Goal: Check status: Check status

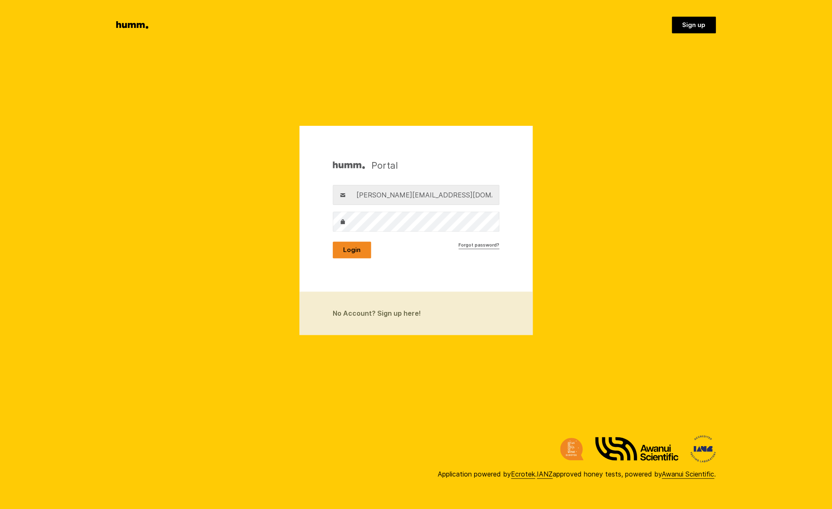
click at [350, 247] on button "Login" at bounding box center [352, 249] width 38 height 17
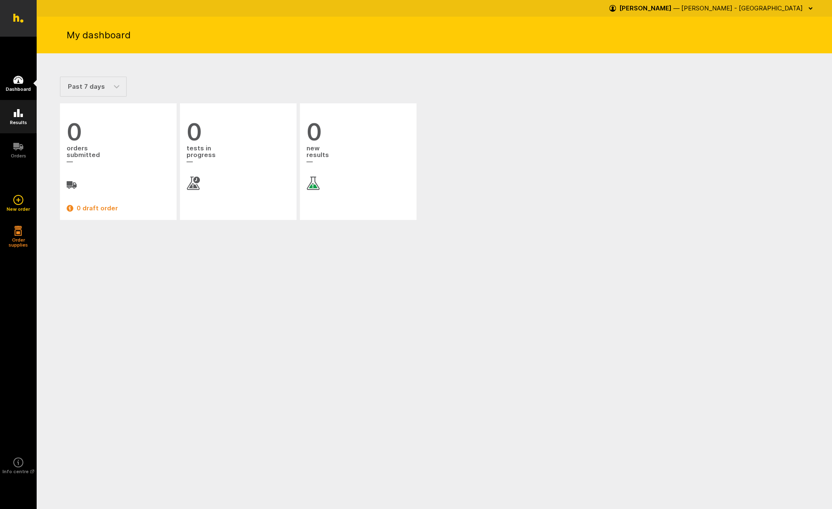
click at [20, 121] on h5 "Results" at bounding box center [18, 122] width 17 height 5
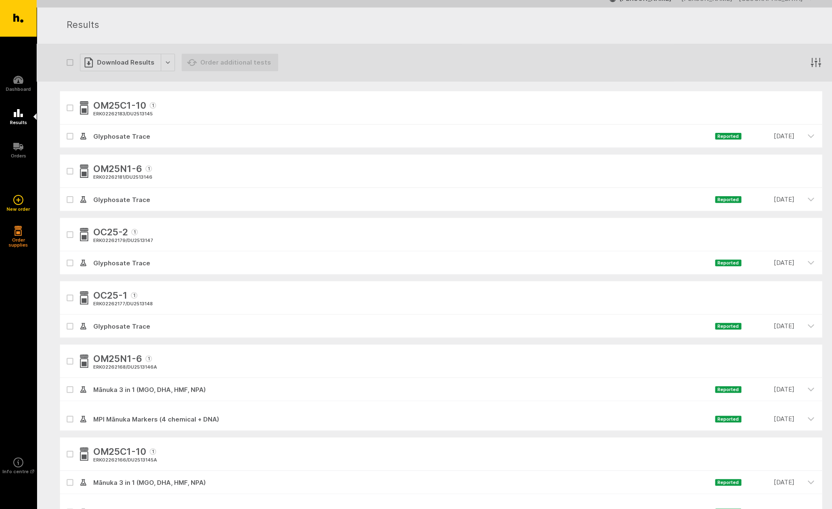
scroll to position [29, 0]
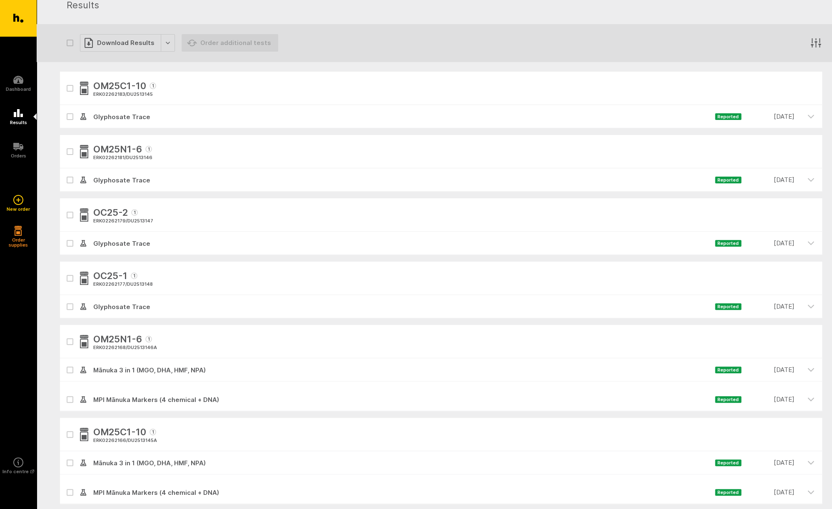
click at [70, 277] on icon "button" at bounding box center [69, 278] width 5 height 4
checkbox input "true"
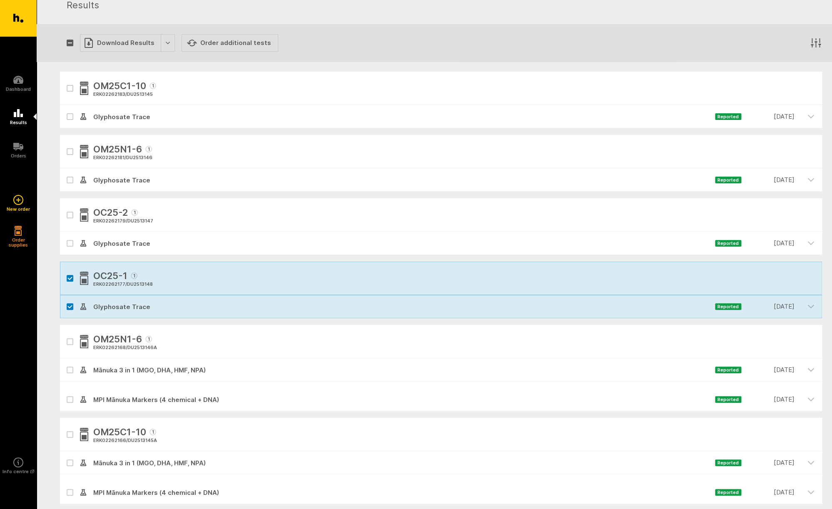
drag, startPoint x: 70, startPoint y: 310, endPoint x: 67, endPoint y: 305, distance: 5.8
click at [70, 310] on div at bounding box center [70, 306] width 20 height 23
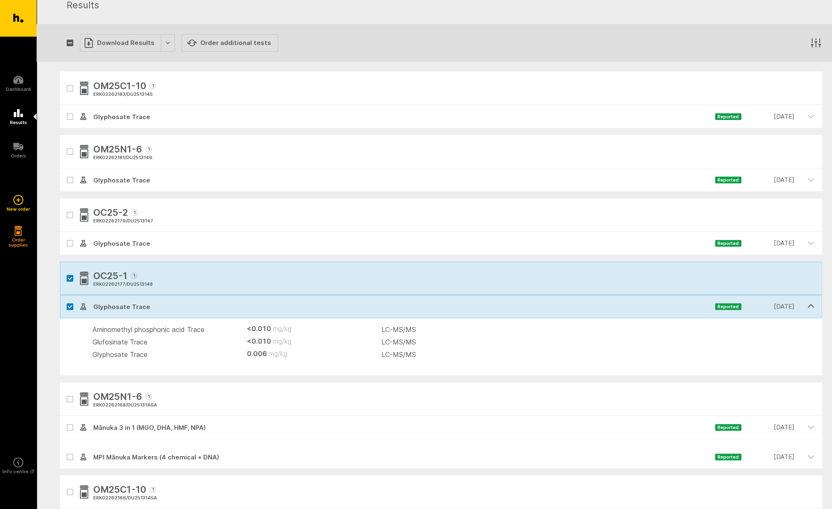
click at [70, 245] on icon at bounding box center [69, 243] width 5 height 4
click at [65, 237] on input "checkbox" at bounding box center [62, 233] width 5 height 5
checkbox input "true"
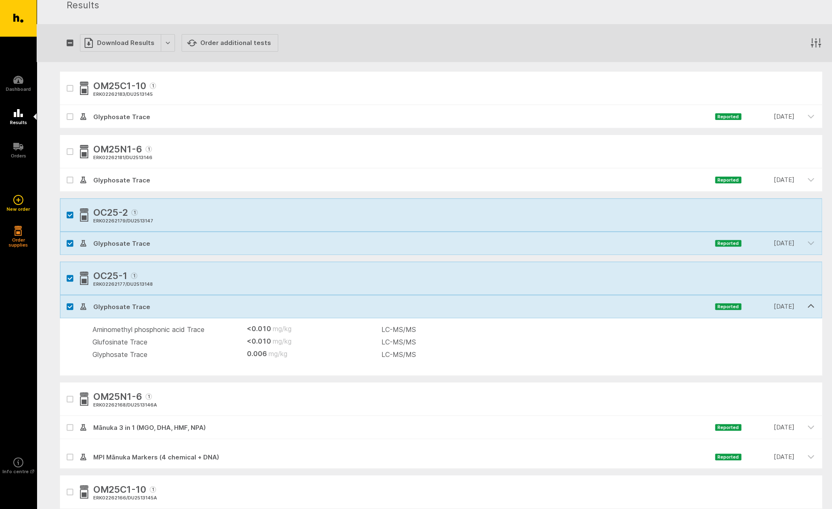
click at [228, 208] on div "OC25-2 1 ERK02262179 / DU2513147" at bounding box center [441, 214] width 762 height 33
click at [66, 306] on div at bounding box center [70, 306] width 20 height 23
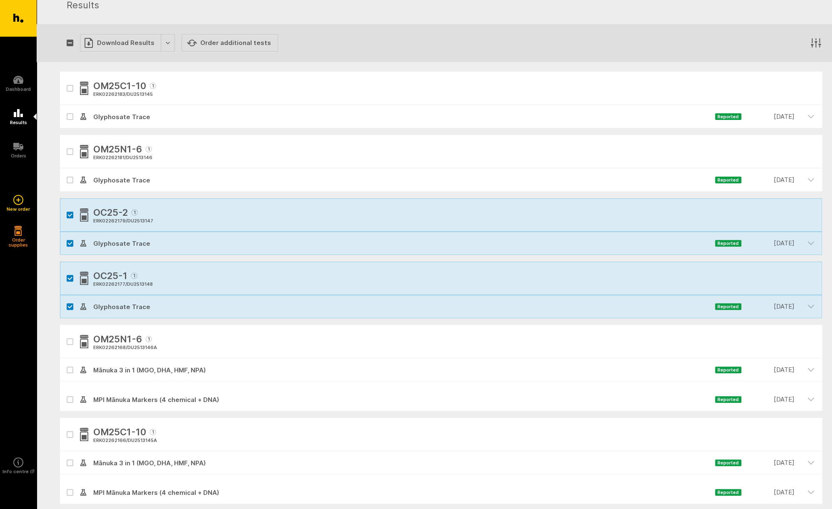
click at [71, 308] on icon at bounding box center [69, 307] width 5 height 4
click at [65, 300] on input "checkbox" at bounding box center [62, 297] width 5 height 5
checkbox input "false"
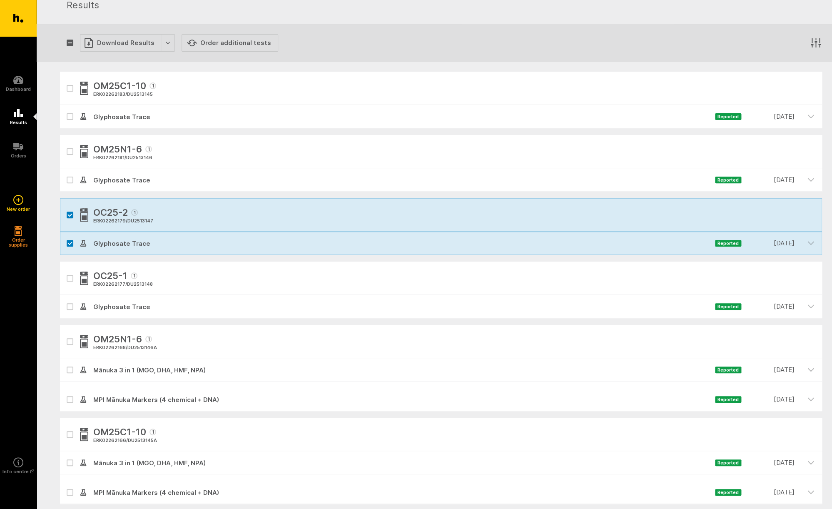
click at [67, 241] on label at bounding box center [70, 243] width 7 height 7
click at [65, 237] on input "checkbox" at bounding box center [62, 233] width 5 height 5
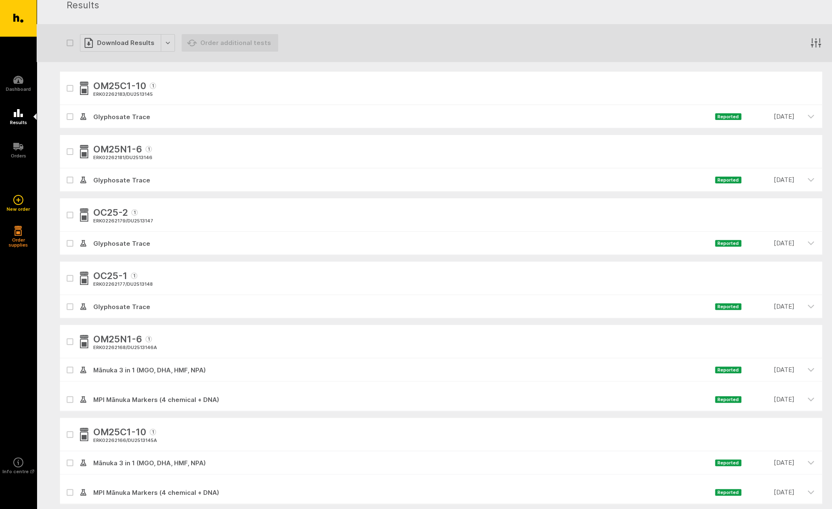
click at [69, 244] on icon at bounding box center [70, 243] width 4 height 2
click at [65, 237] on input "checkbox" at bounding box center [62, 233] width 5 height 5
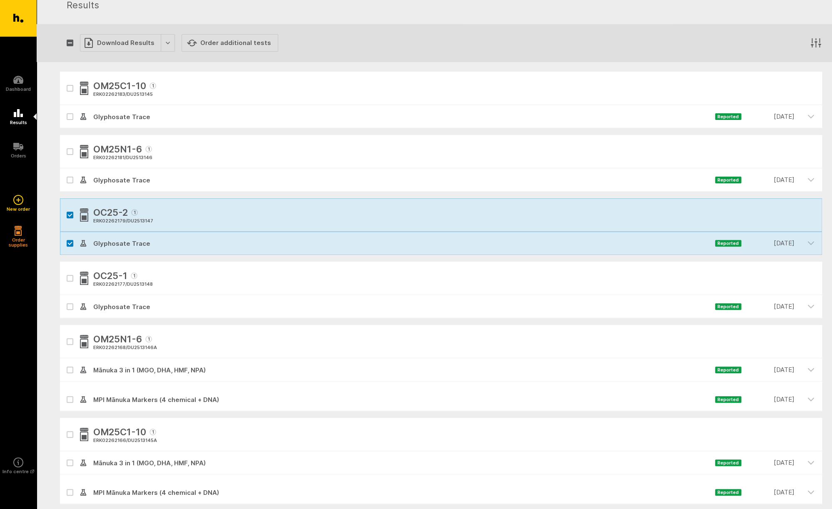
click at [69, 244] on icon at bounding box center [70, 243] width 4 height 2
click at [65, 237] on input "checkbox" at bounding box center [62, 233] width 5 height 5
checkbox input "false"
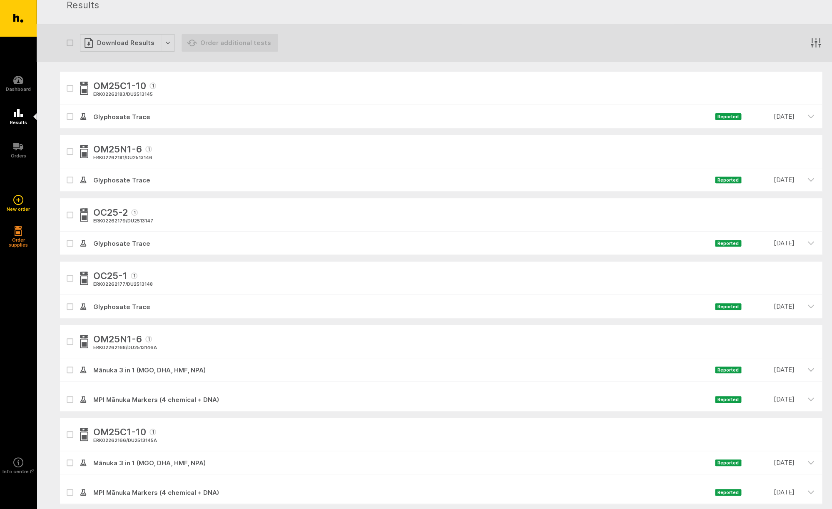
click at [82, 245] on icon at bounding box center [83, 244] width 3 height 1
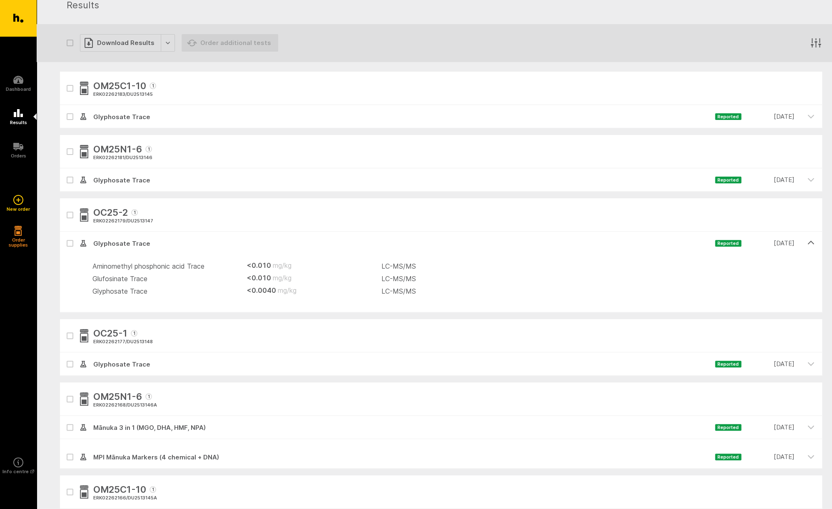
drag, startPoint x: 67, startPoint y: 59, endPoint x: 60, endPoint y: 58, distance: 7.5
click at [67, 59] on div "Download Results Order additional tests" at bounding box center [172, 42] width 211 height 37
click at [16, 117] on icon at bounding box center [18, 113] width 9 height 8
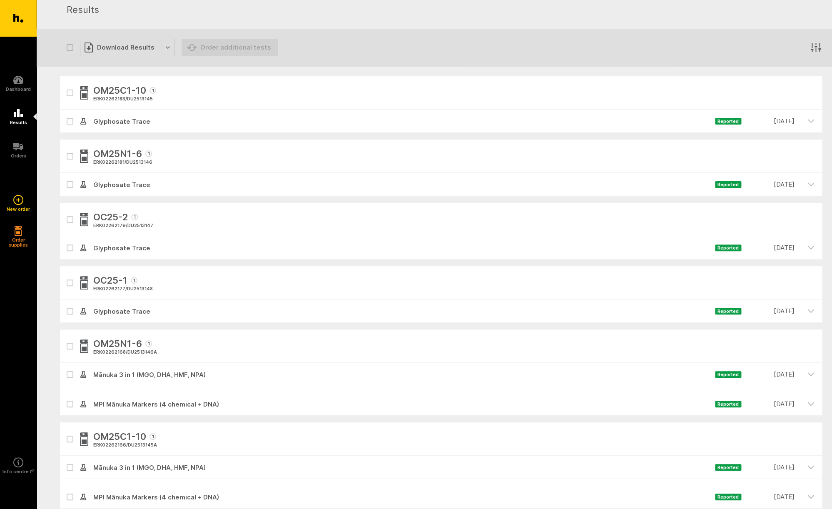
scroll to position [24, 0]
click at [70, 219] on icon "button" at bounding box center [69, 221] width 5 height 4
checkbox input "true"
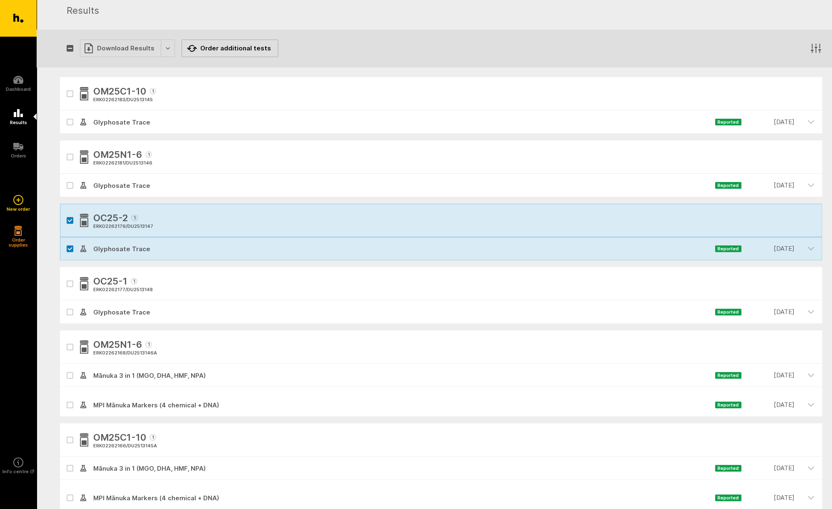
click at [219, 52] on button "Order additional tests" at bounding box center [230, 48] width 97 height 17
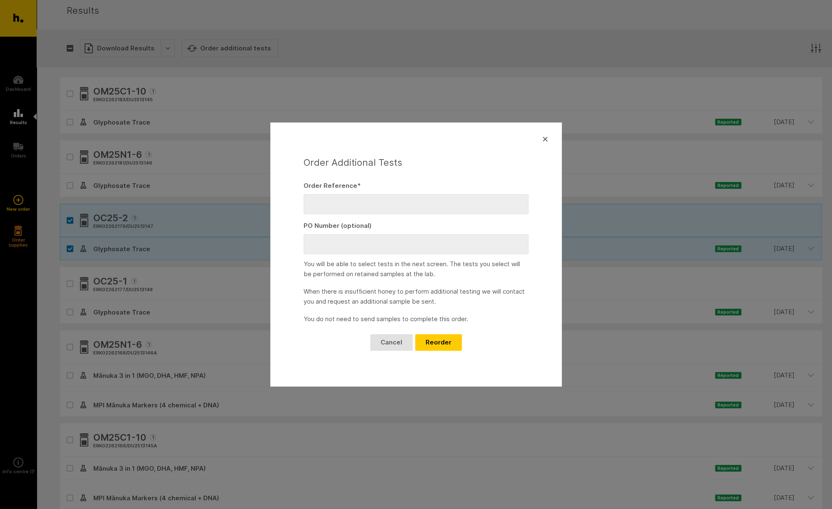
click at [546, 139] on icon "button" at bounding box center [545, 139] width 10 height 10
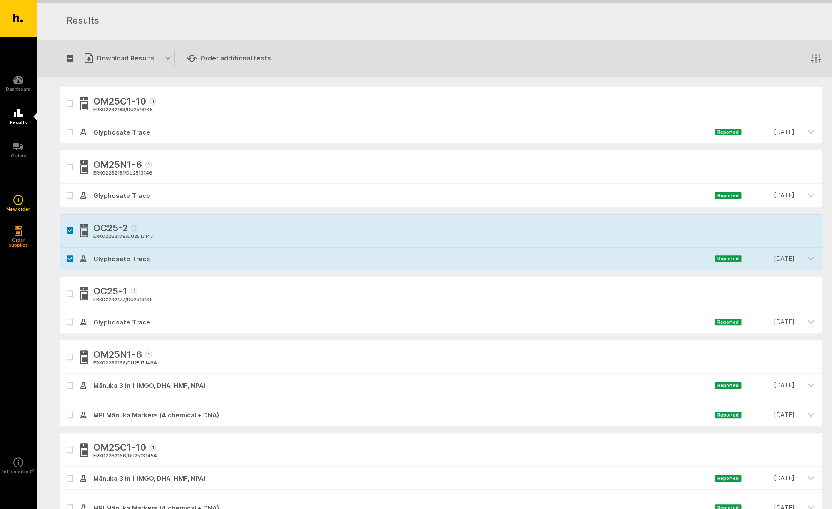
scroll to position [0, 0]
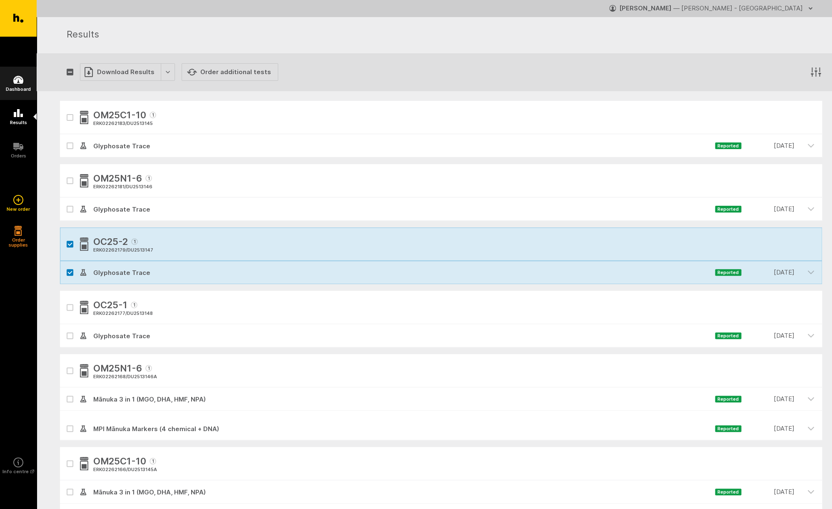
click at [15, 89] on h5 "Dashboard" at bounding box center [18, 89] width 25 height 5
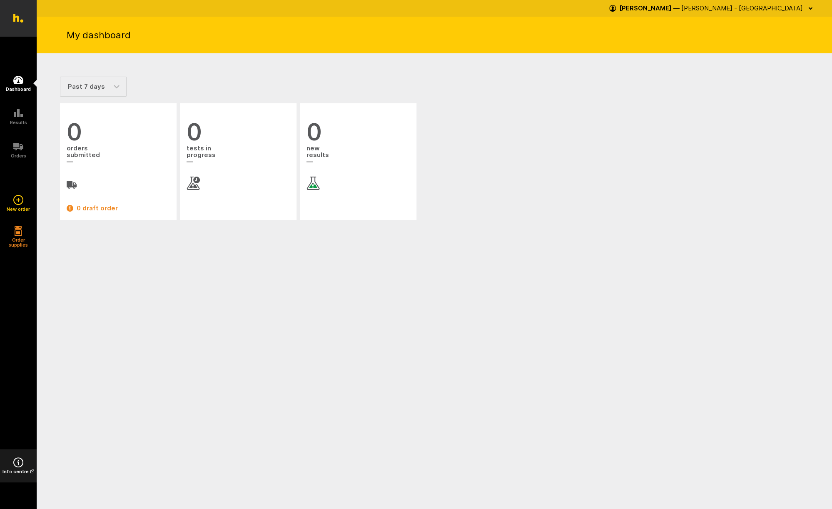
click at [19, 457] on link "Info centre" at bounding box center [18, 465] width 37 height 33
click at [15, 120] on h5 "Results" at bounding box center [18, 122] width 17 height 5
